Goal: Task Accomplishment & Management: Manage account settings

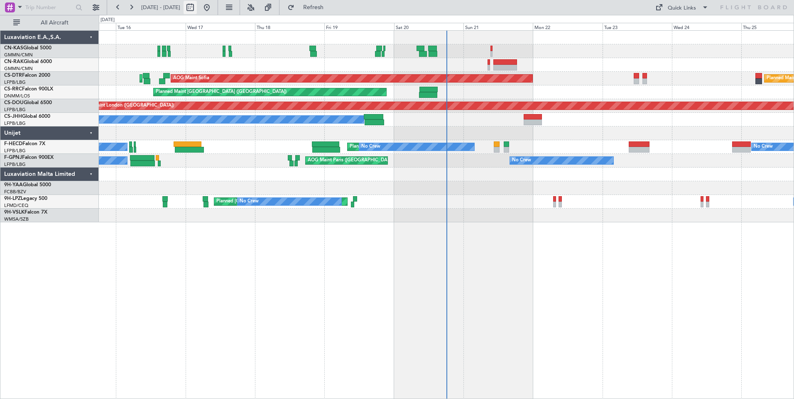
click at [197, 12] on button at bounding box center [190, 7] width 13 height 13
select select "9"
select select "2025"
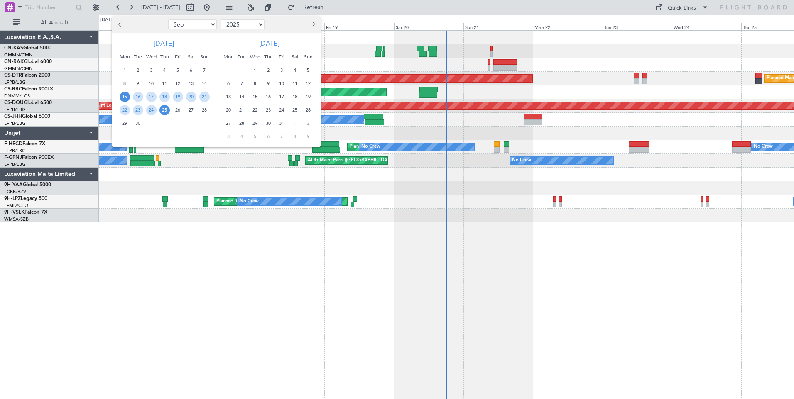
click at [127, 99] on span "15" at bounding box center [125, 97] width 10 height 10
click at [126, 124] on span "29" at bounding box center [125, 123] width 10 height 10
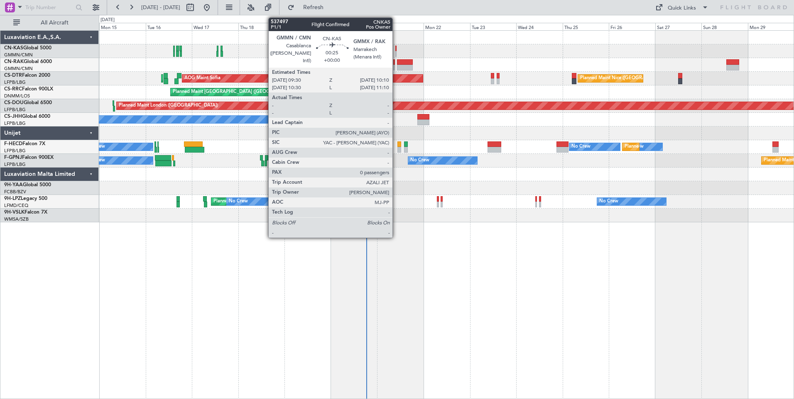
click at [396, 49] on div at bounding box center [396, 49] width 2 height 6
click at [396, 53] on div at bounding box center [396, 54] width 2 height 6
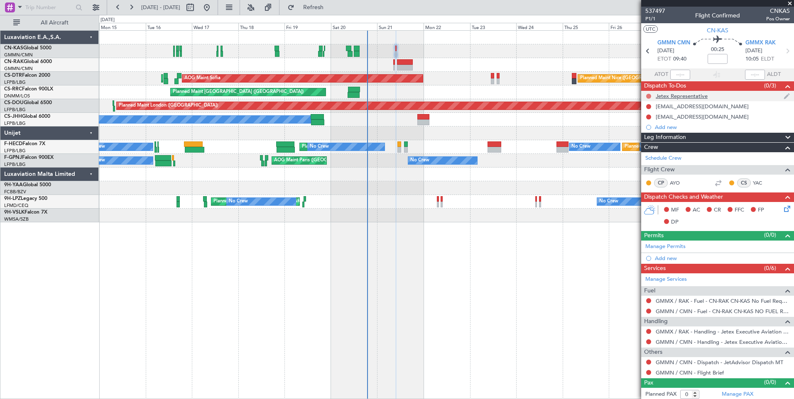
click at [650, 96] on button at bounding box center [648, 96] width 5 height 5
click at [652, 130] on span "Completed" at bounding box center [652, 133] width 27 height 8
click at [649, 104] on button at bounding box center [648, 106] width 5 height 5
click at [652, 142] on span "Completed" at bounding box center [652, 143] width 27 height 8
click at [649, 117] on button at bounding box center [648, 117] width 5 height 5
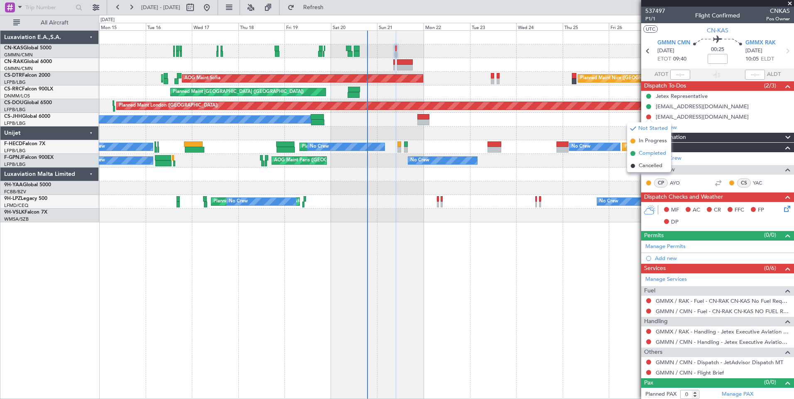
click at [652, 152] on span "Completed" at bounding box center [652, 153] width 27 height 8
click at [680, 138] on span "Leg Information" at bounding box center [665, 138] width 42 height 10
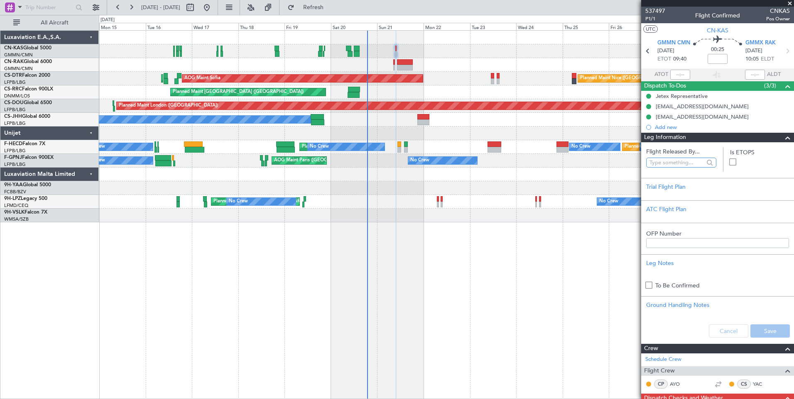
click at [673, 159] on input "text" at bounding box center [676, 163] width 54 height 12
click at [683, 199] on span "[PERSON_NAME] ([PERSON_NAME])" at bounding box center [680, 199] width 54 height 12
type input "[PERSON_NAME] ([PERSON_NAME])"
click at [755, 332] on button "Save" at bounding box center [769, 331] width 39 height 13
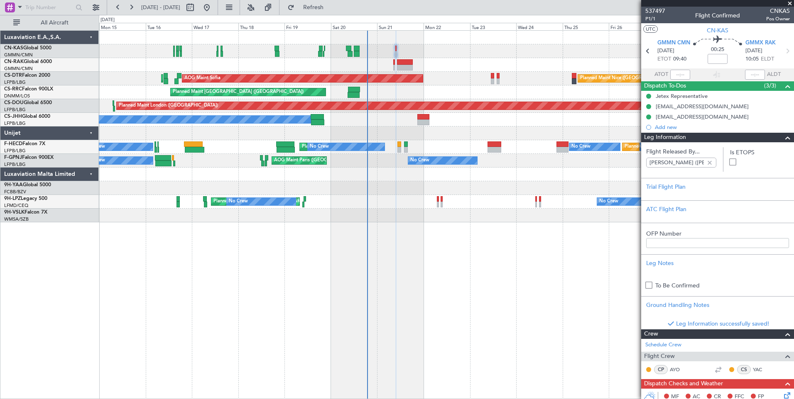
click at [708, 139] on div "Leg Information" at bounding box center [717, 138] width 153 height 10
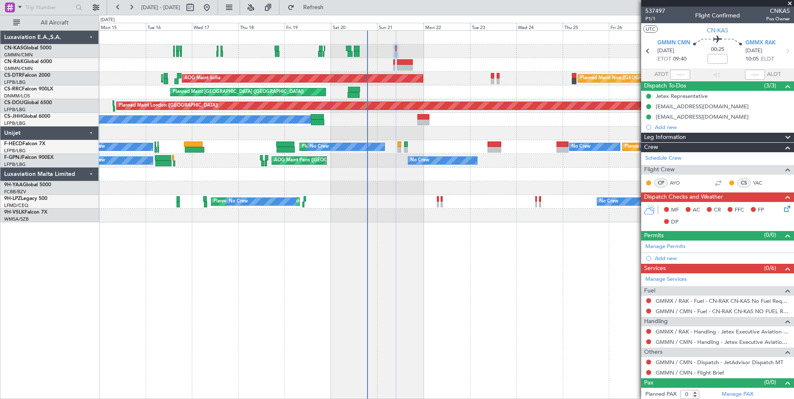
click at [782, 208] on icon at bounding box center [785, 207] width 7 height 7
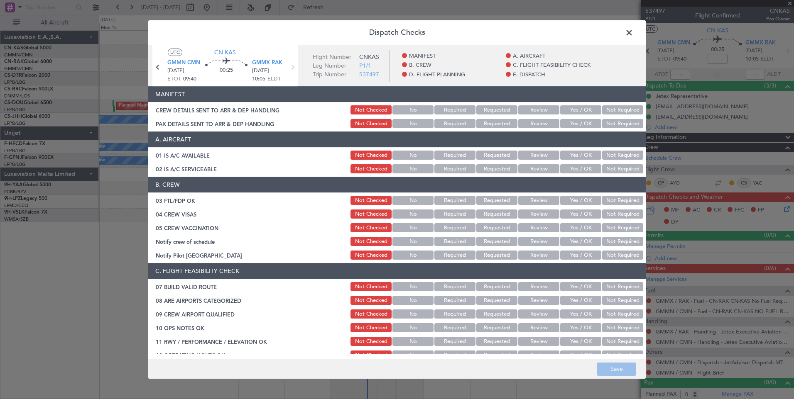
click at [589, 112] on button "Yes / OK" at bounding box center [580, 109] width 41 height 9
click at [583, 125] on button "Yes / OK" at bounding box center [580, 123] width 41 height 9
click at [616, 371] on button "Save" at bounding box center [616, 369] width 39 height 13
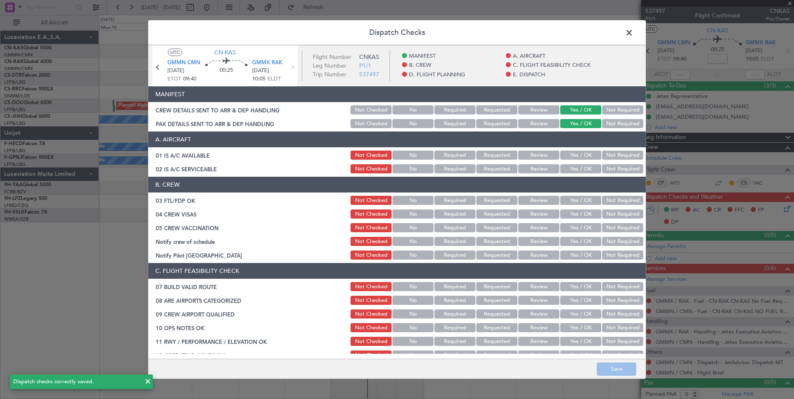
click at [633, 35] on span at bounding box center [633, 35] width 0 height 17
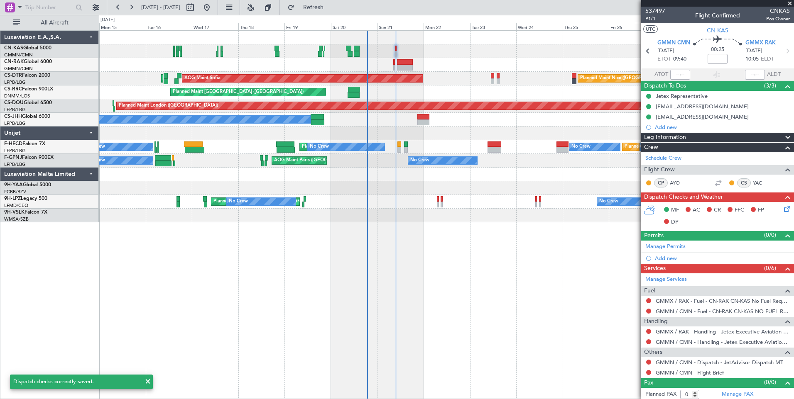
click at [649, 303] on div at bounding box center [648, 301] width 7 height 7
click at [649, 302] on button at bounding box center [648, 301] width 5 height 5
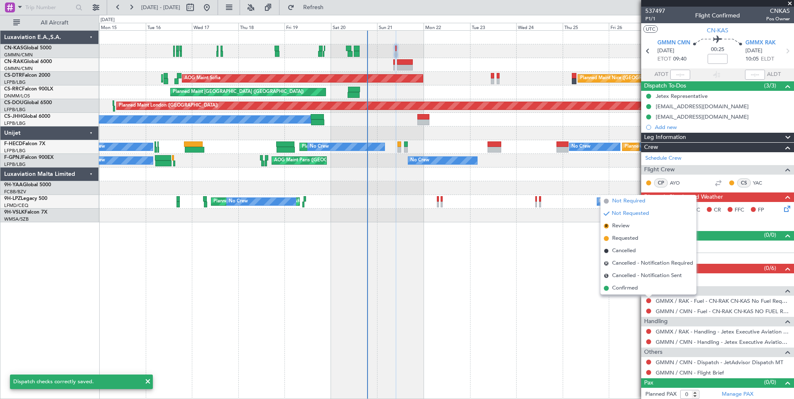
click at [633, 201] on span "Not Required" at bounding box center [628, 201] width 33 height 8
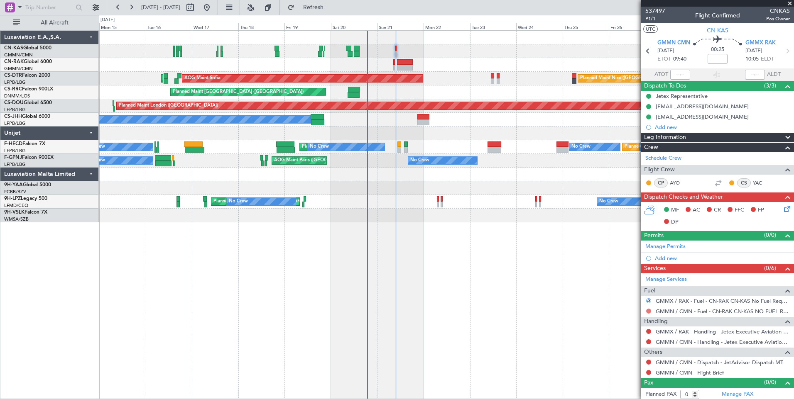
click at [649, 309] on button at bounding box center [648, 311] width 5 height 5
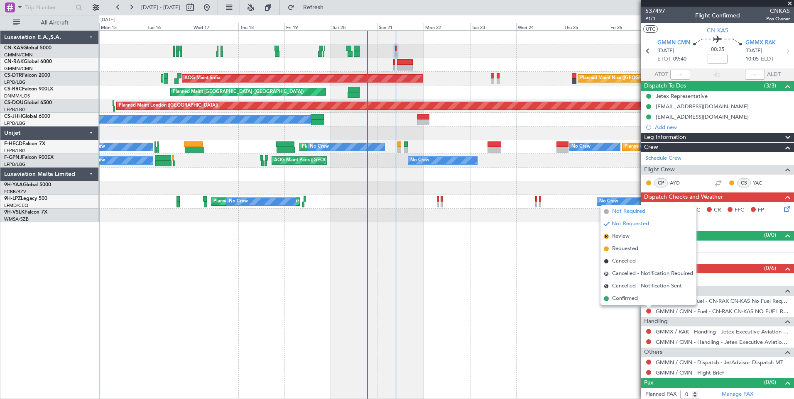
click at [634, 211] on span "Not Required" at bounding box center [628, 212] width 33 height 8
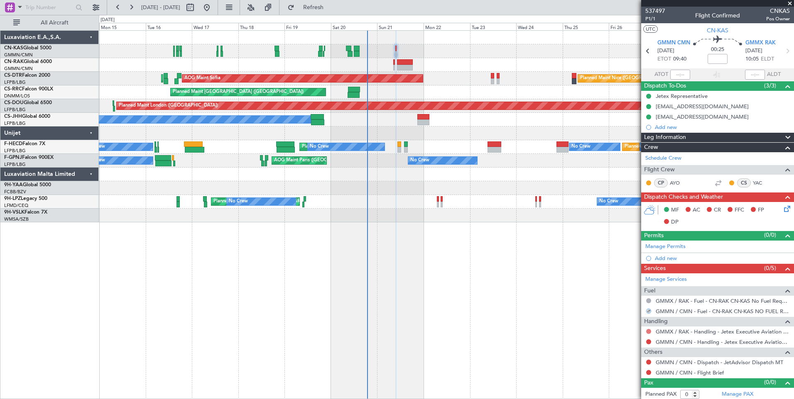
click at [649, 332] on button at bounding box center [648, 331] width 5 height 5
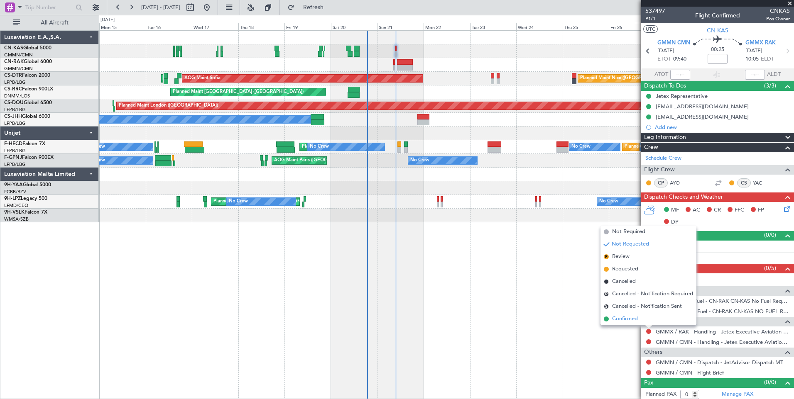
click at [645, 323] on li "Confirmed" at bounding box center [648, 319] width 96 height 12
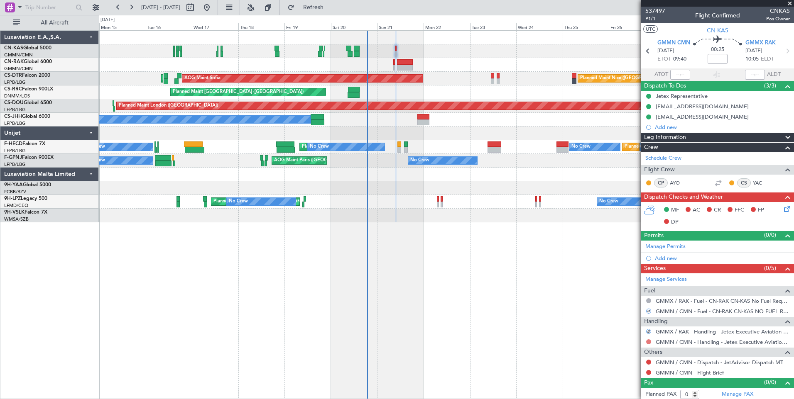
click at [649, 342] on button at bounding box center [648, 342] width 5 height 5
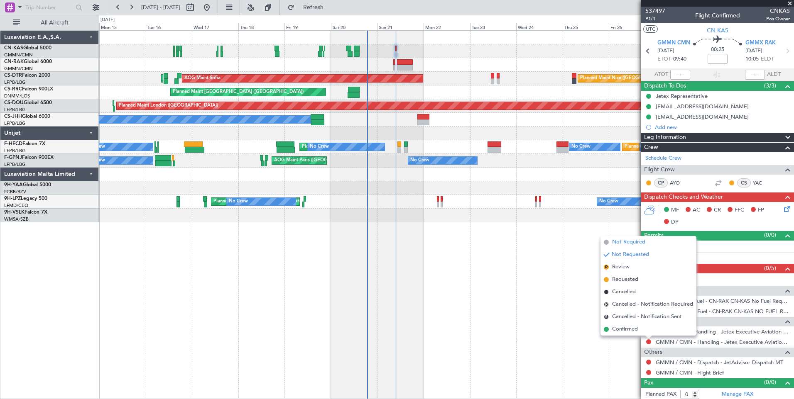
click at [645, 245] on span "Not Required" at bounding box center [628, 242] width 33 height 8
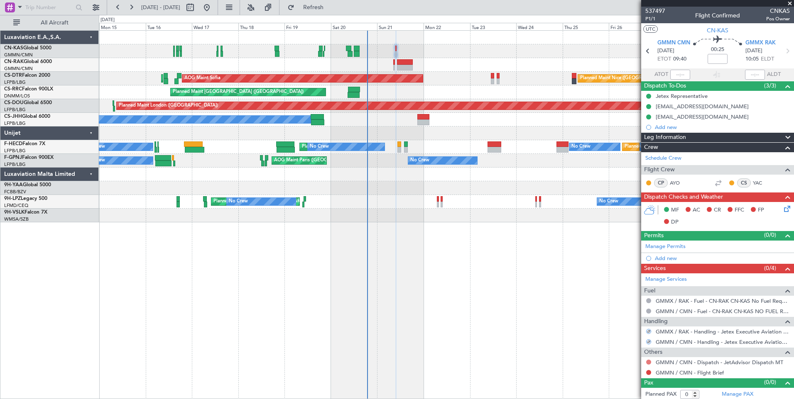
click at [649, 360] on button at bounding box center [648, 362] width 5 height 5
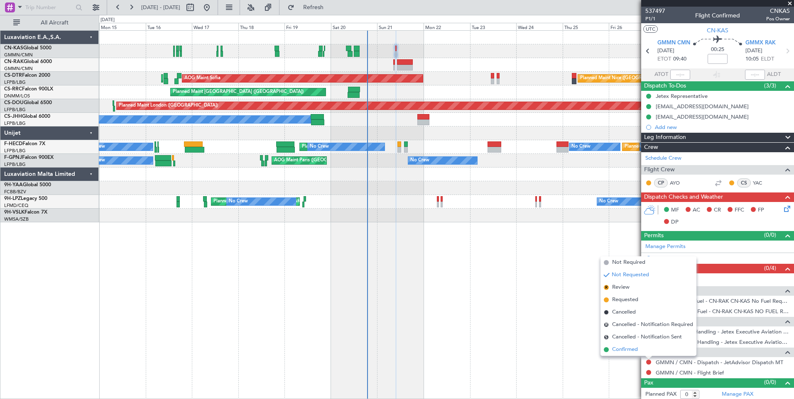
click at [644, 352] on li "Confirmed" at bounding box center [648, 350] width 96 height 12
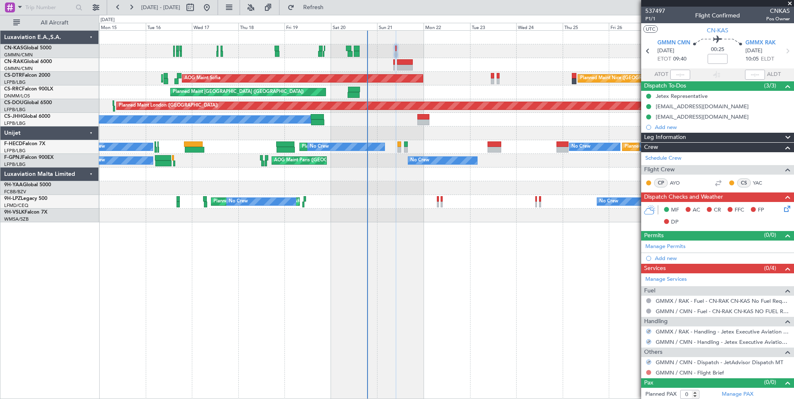
click at [648, 373] on button at bounding box center [648, 372] width 5 height 5
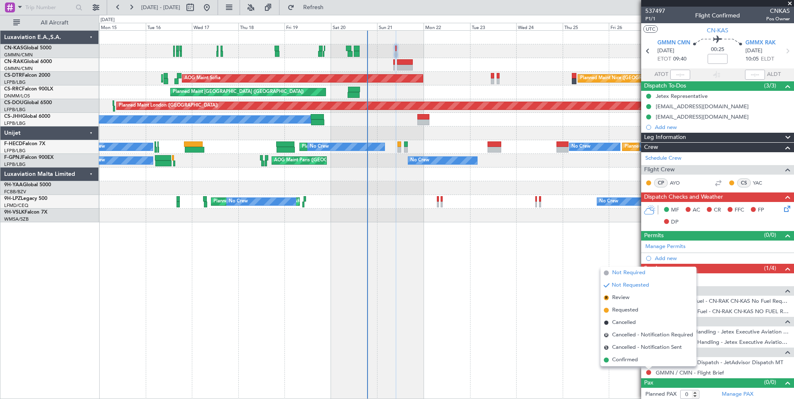
click at [637, 270] on span "Not Required" at bounding box center [628, 273] width 33 height 8
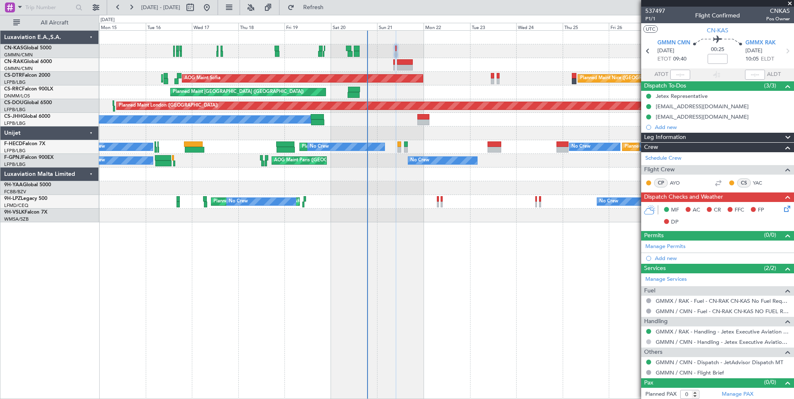
click at [648, 342] on button at bounding box center [648, 342] width 5 height 5
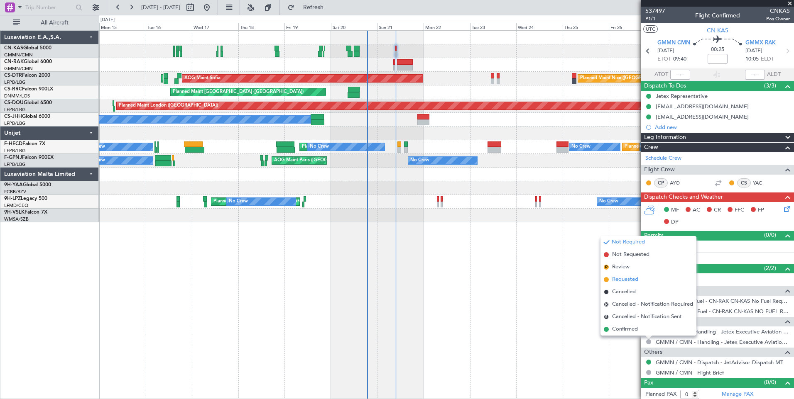
click at [632, 279] on span "Requested" at bounding box center [625, 280] width 26 height 8
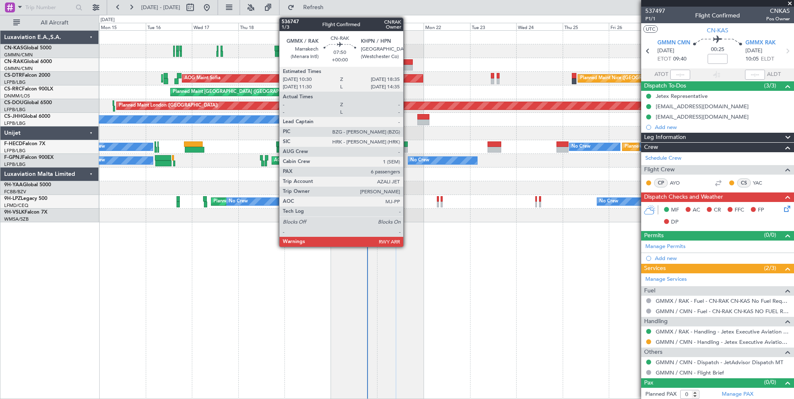
click at [407, 65] on div at bounding box center [405, 68] width 16 height 6
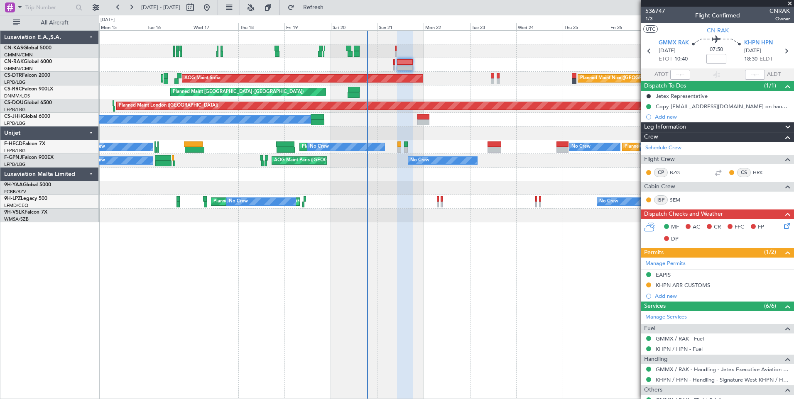
click at [648, 285] on button at bounding box center [648, 285] width 5 height 5
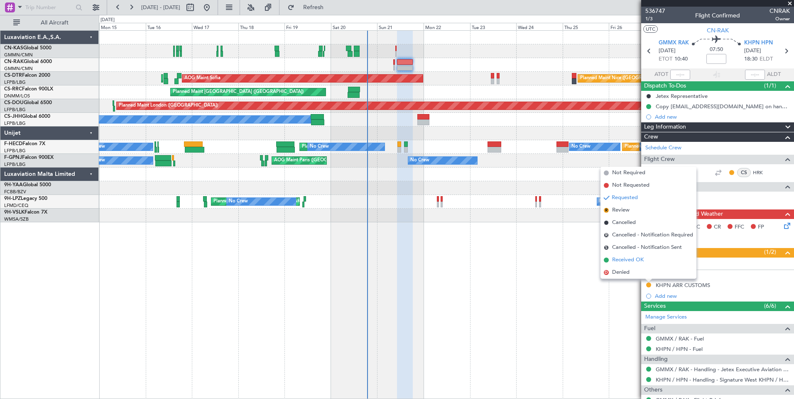
click at [638, 260] on span "Received OK" at bounding box center [628, 260] width 32 height 8
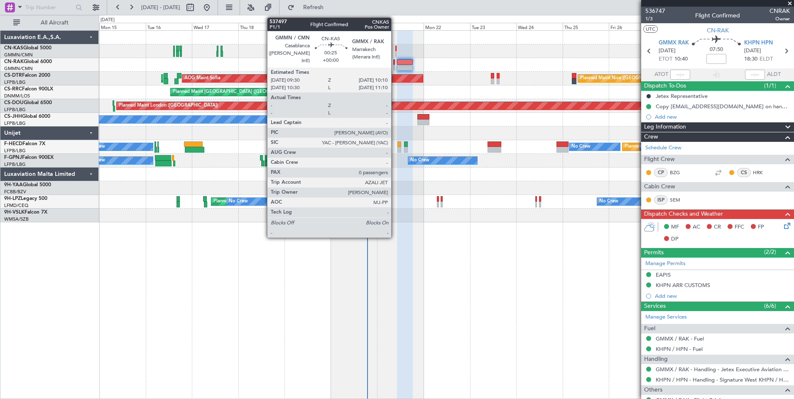
click at [395, 50] on div at bounding box center [396, 49] width 2 height 6
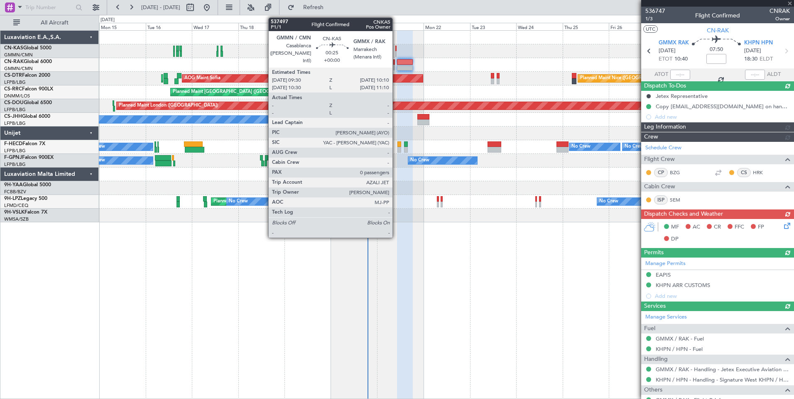
click at [396, 49] on div at bounding box center [396, 49] width 2 height 6
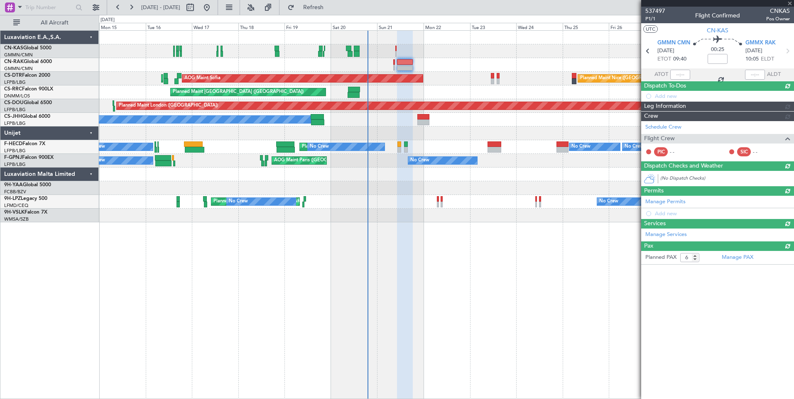
type input "0"
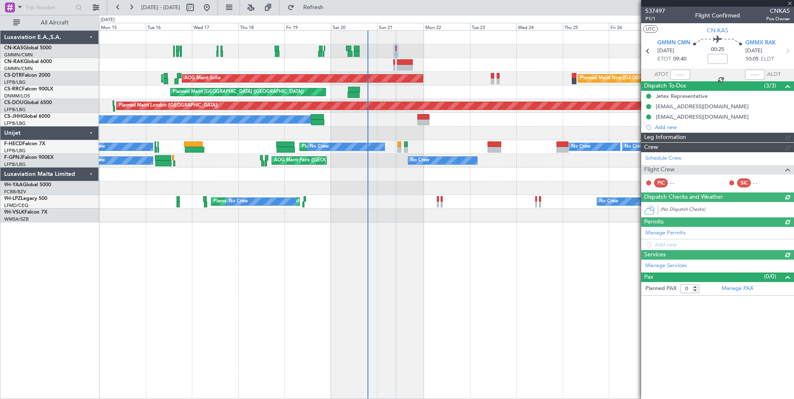
type input "[PERSON_NAME] ([PERSON_NAME])"
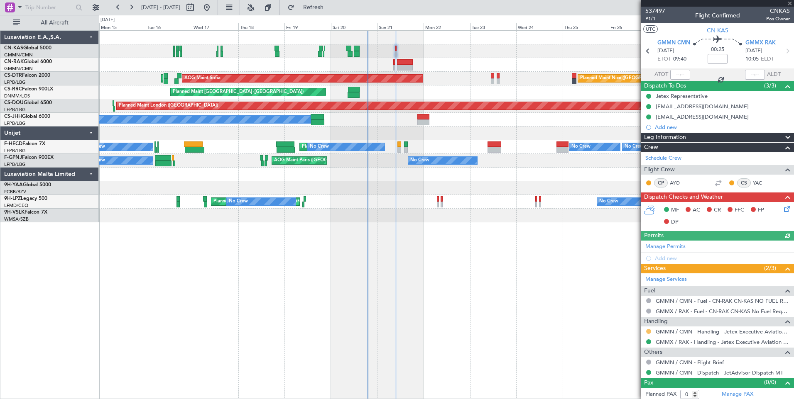
click at [648, 332] on button at bounding box center [648, 331] width 5 height 5
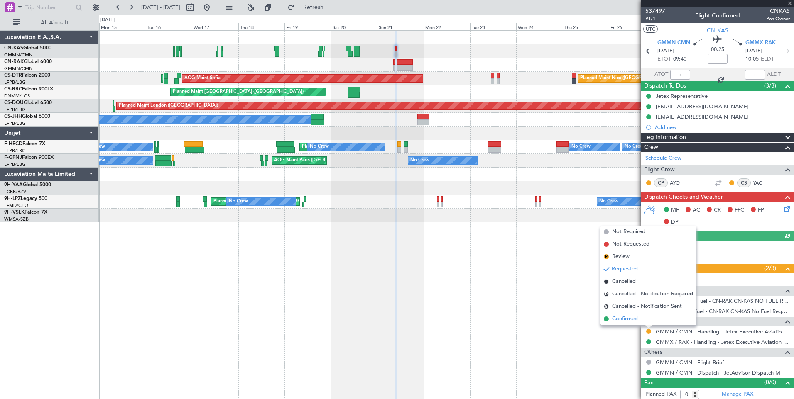
click at [640, 319] on li "Confirmed" at bounding box center [648, 319] width 96 height 12
